Goal: Task Accomplishment & Management: Manage account settings

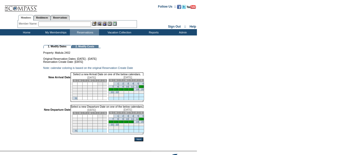
click at [144, 88] on link "13" at bounding box center [142, 87] width 3 height 3
click at [144, 124] on link "20" at bounding box center [142, 122] width 3 height 3
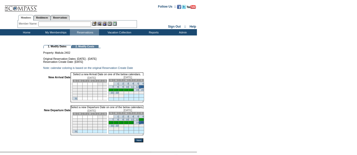
click at [143, 143] on input "Next" at bounding box center [138, 141] width 9 height 4
